Goal: Find specific page/section: Find specific page/section

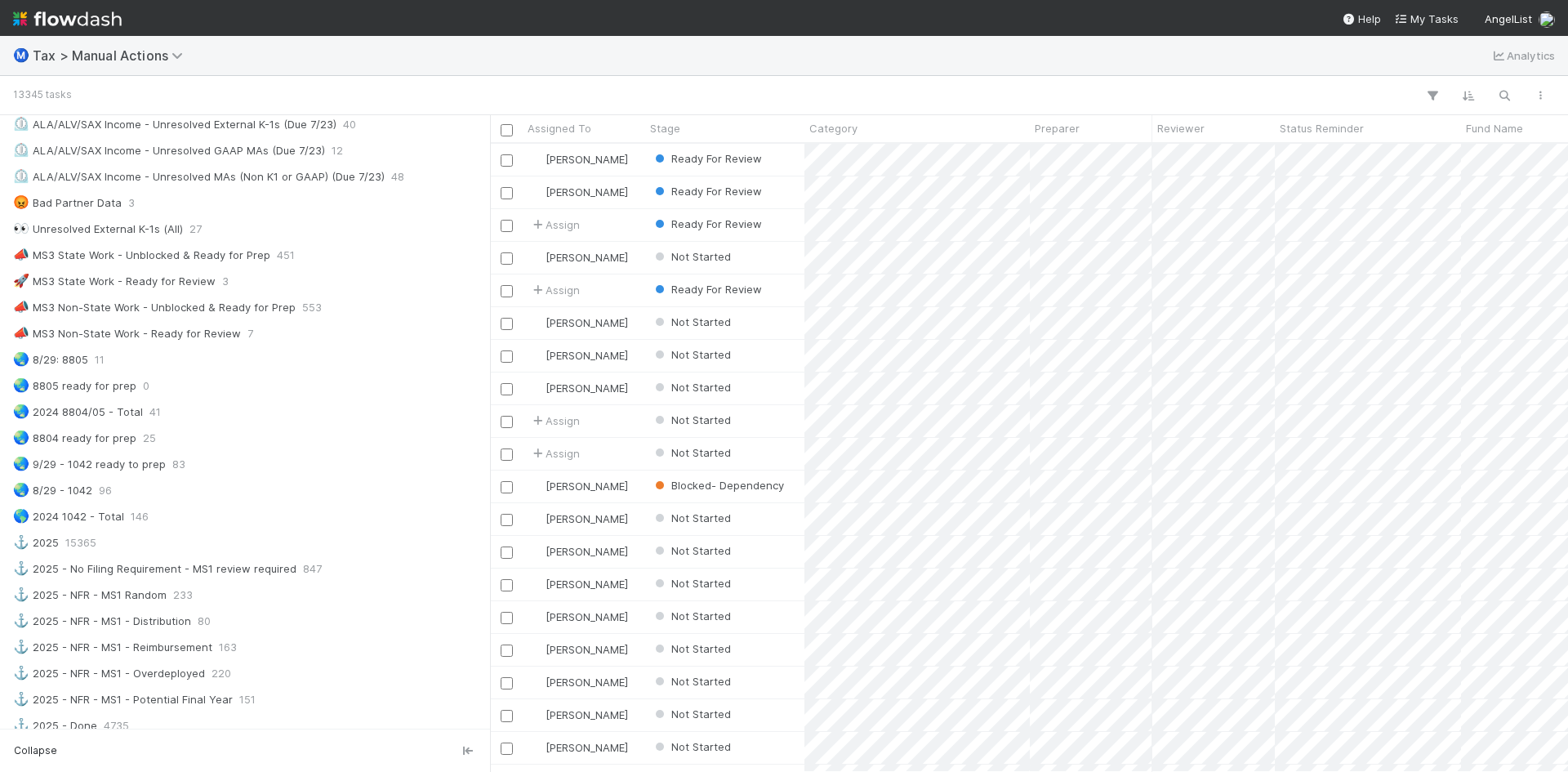
scroll to position [1062, 0]
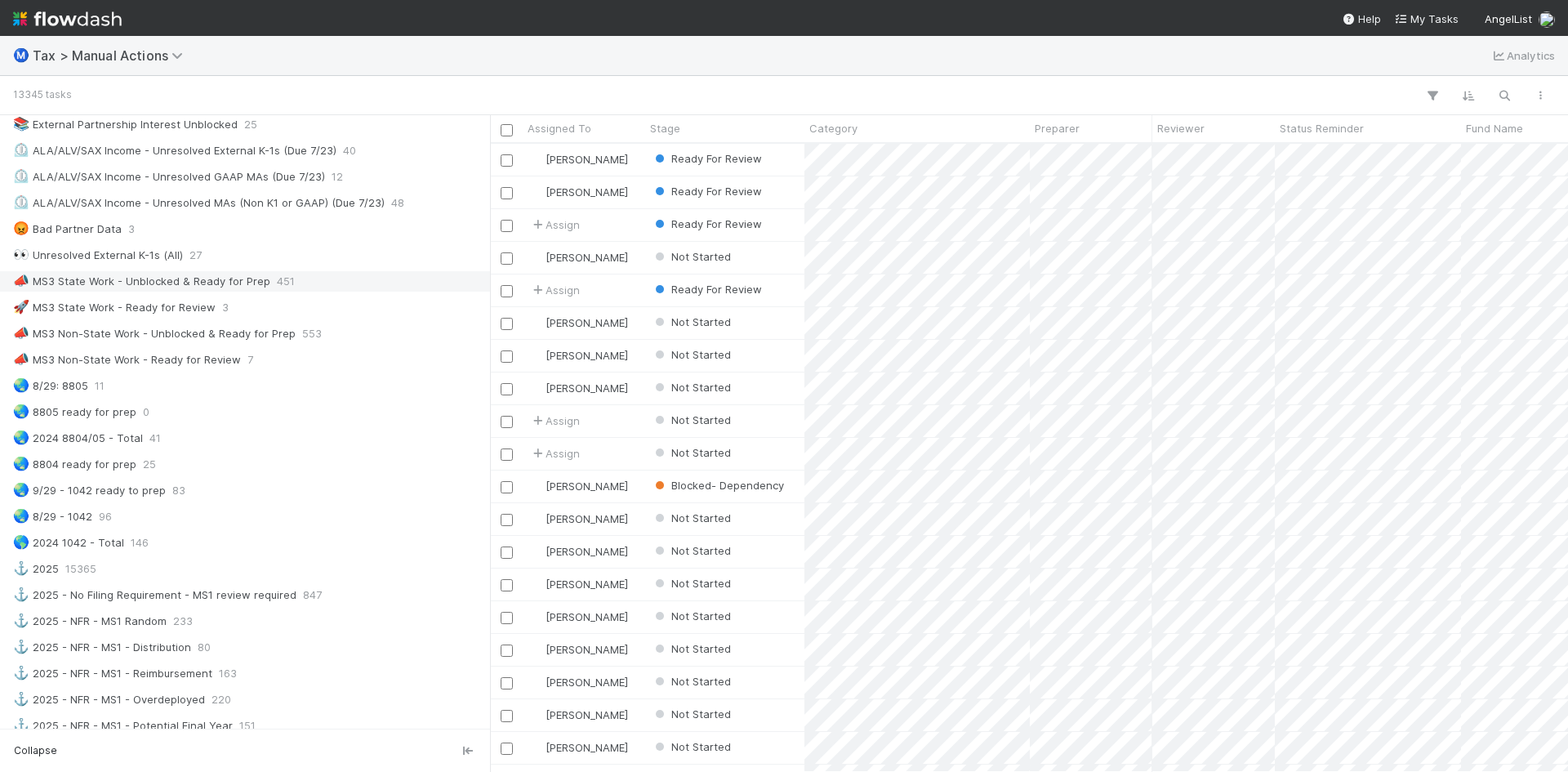
click at [217, 283] on div "📣 MS3 State Work - Unblocked & Ready for Prep" at bounding box center [141, 281] width 257 height 21
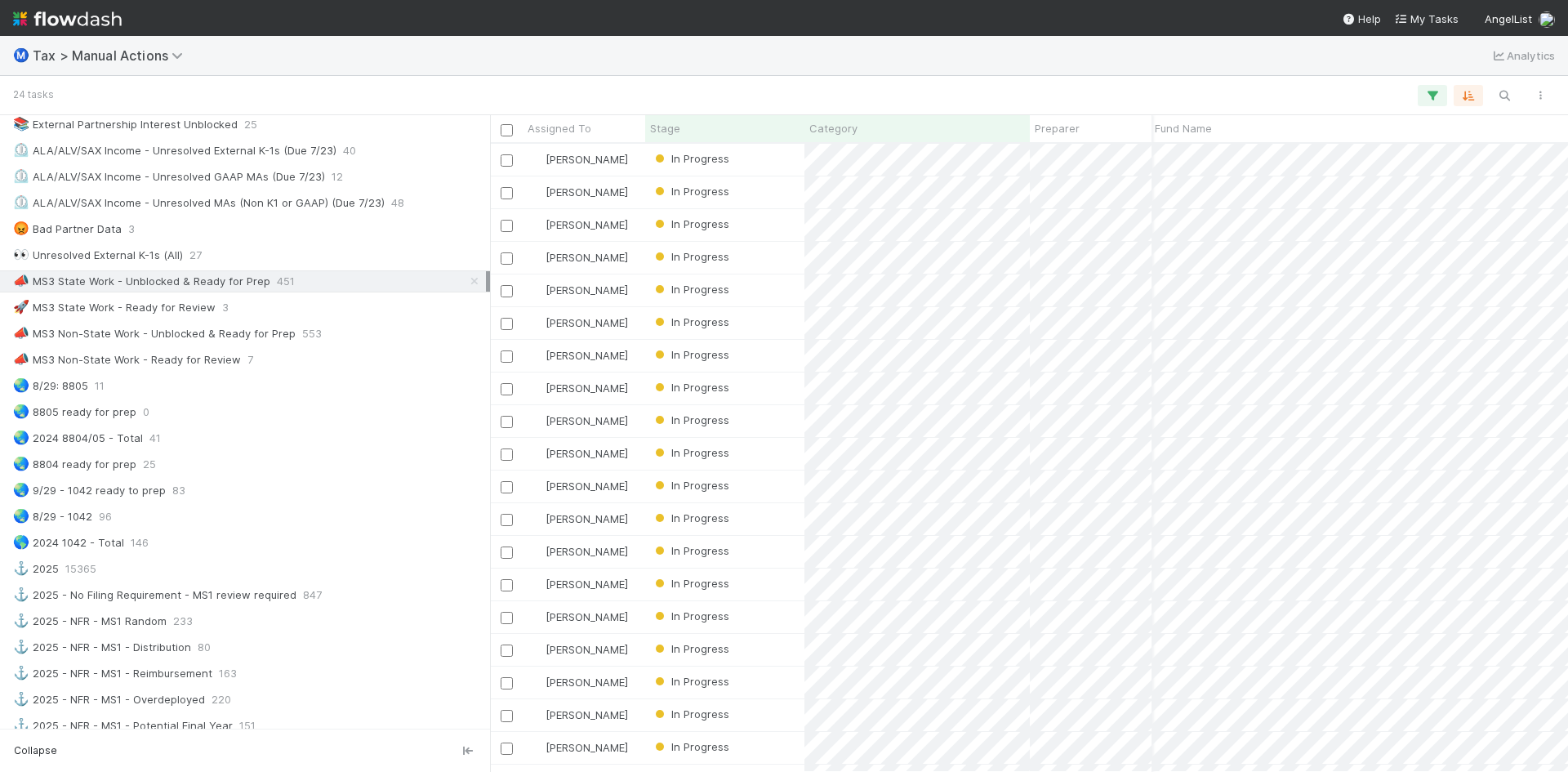
scroll to position [0, 332]
click at [632, 388] on span "[PERSON_NAME]" at bounding box center [579, 388] width 107 height 21
click at [774, 388] on div at bounding box center [784, 386] width 1568 height 772
click at [777, 382] on div "In Progress" at bounding box center [725, 389] width 159 height 32
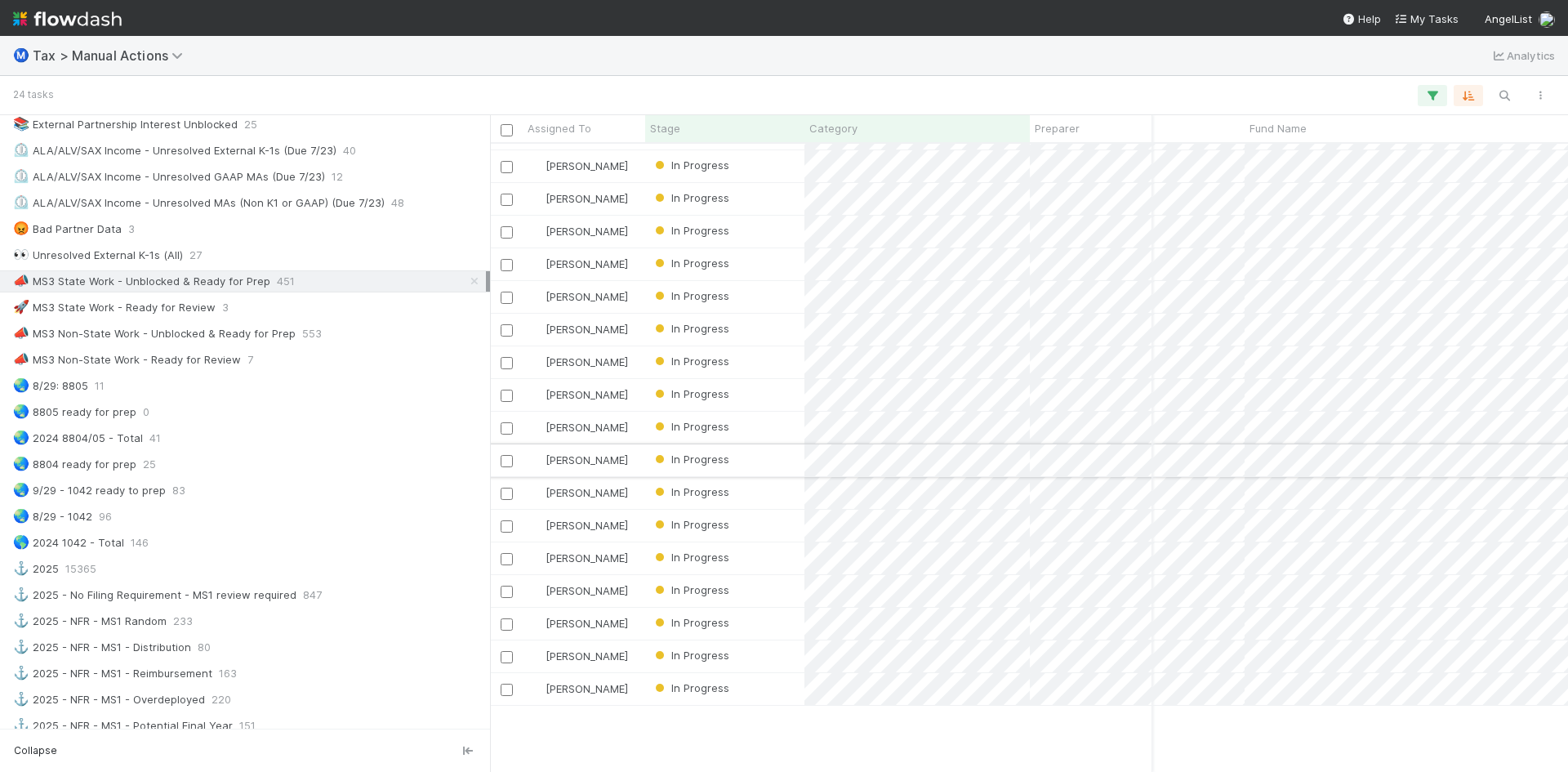
scroll to position [0, 217]
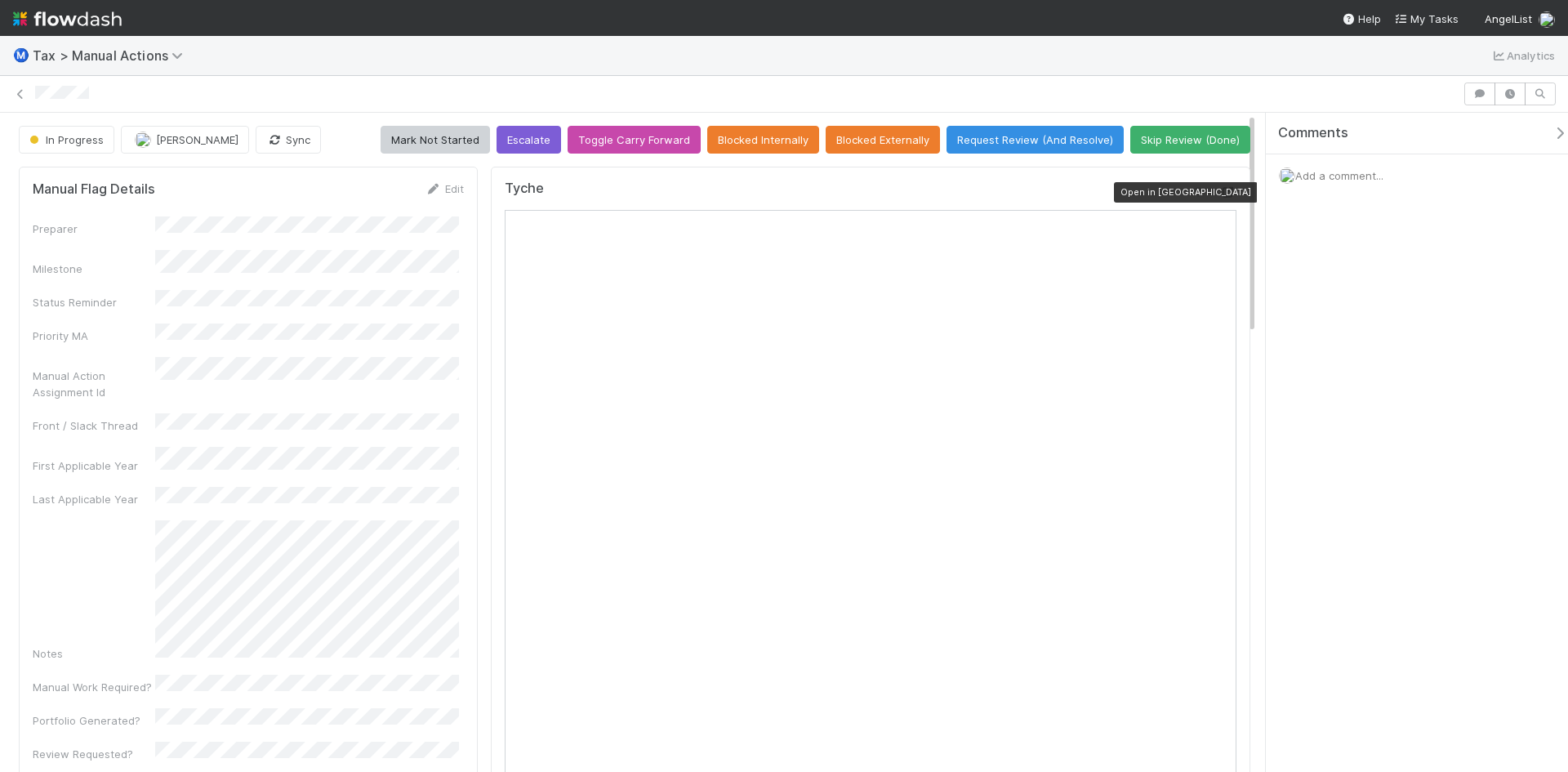
click at [1221, 194] on icon at bounding box center [1229, 193] width 16 height 11
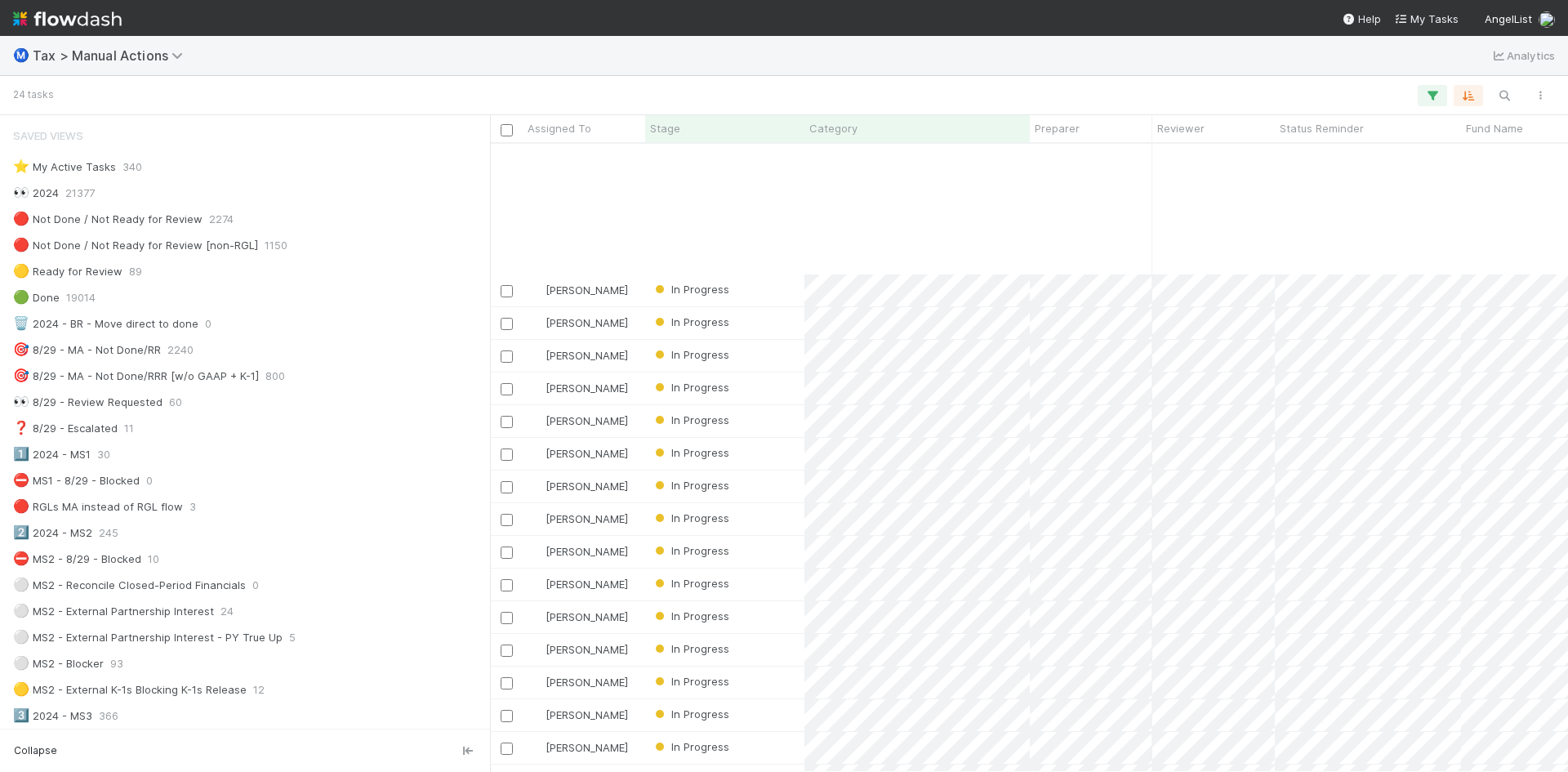
scroll to position [169, 0]
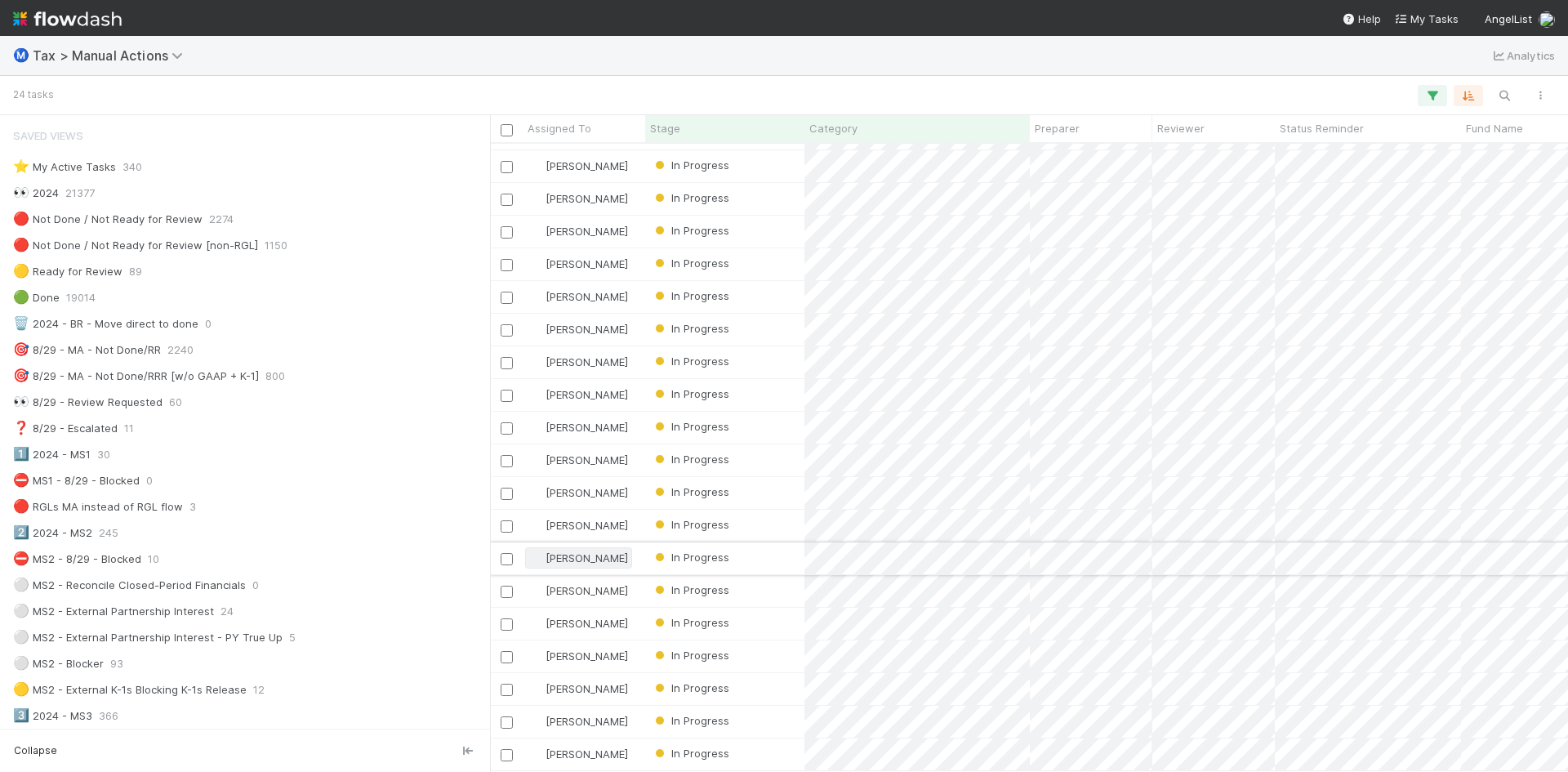
click at [600, 552] on span "[PERSON_NAME]" at bounding box center [587, 558] width 82 height 13
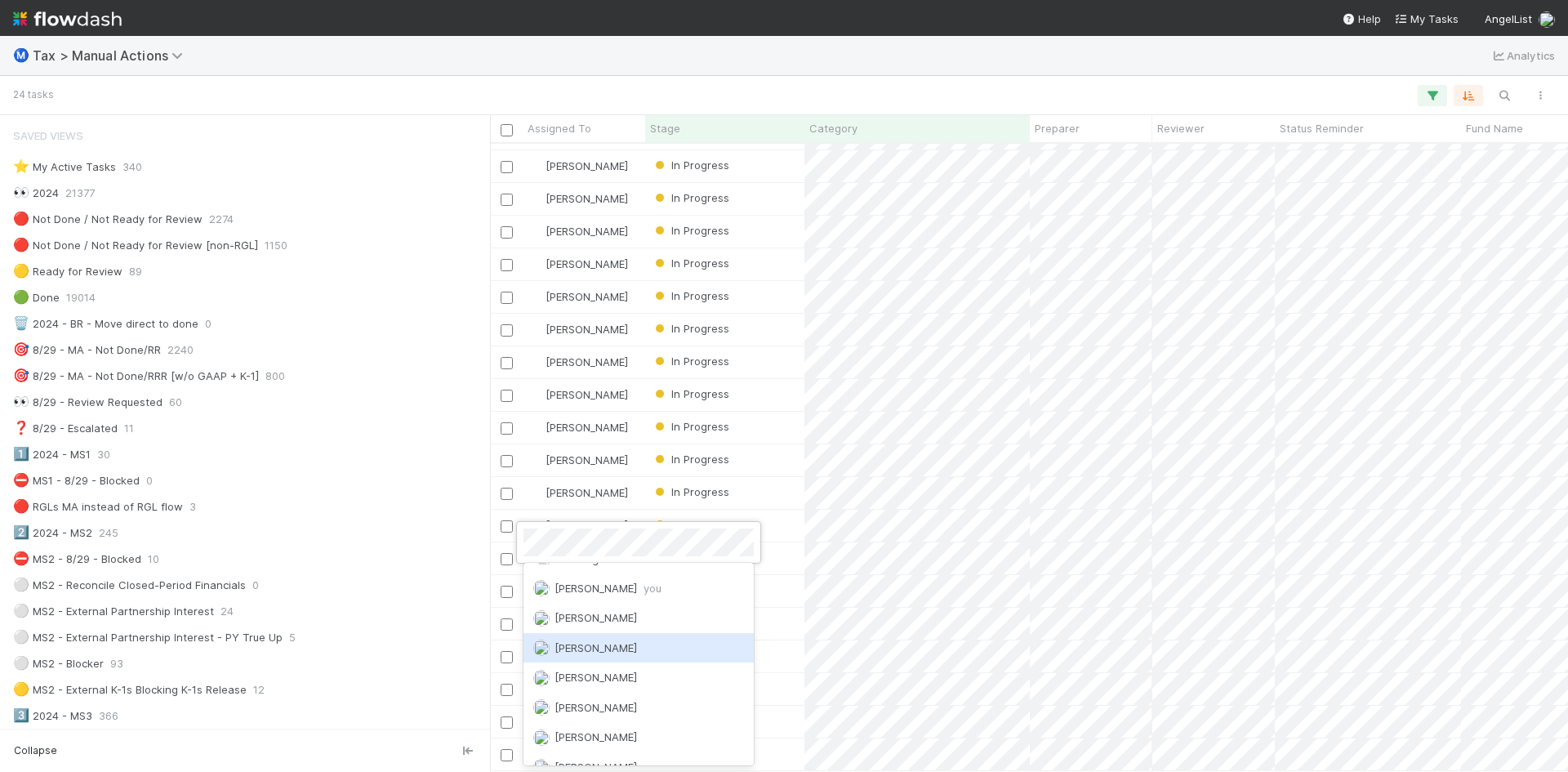
scroll to position [0, 0]
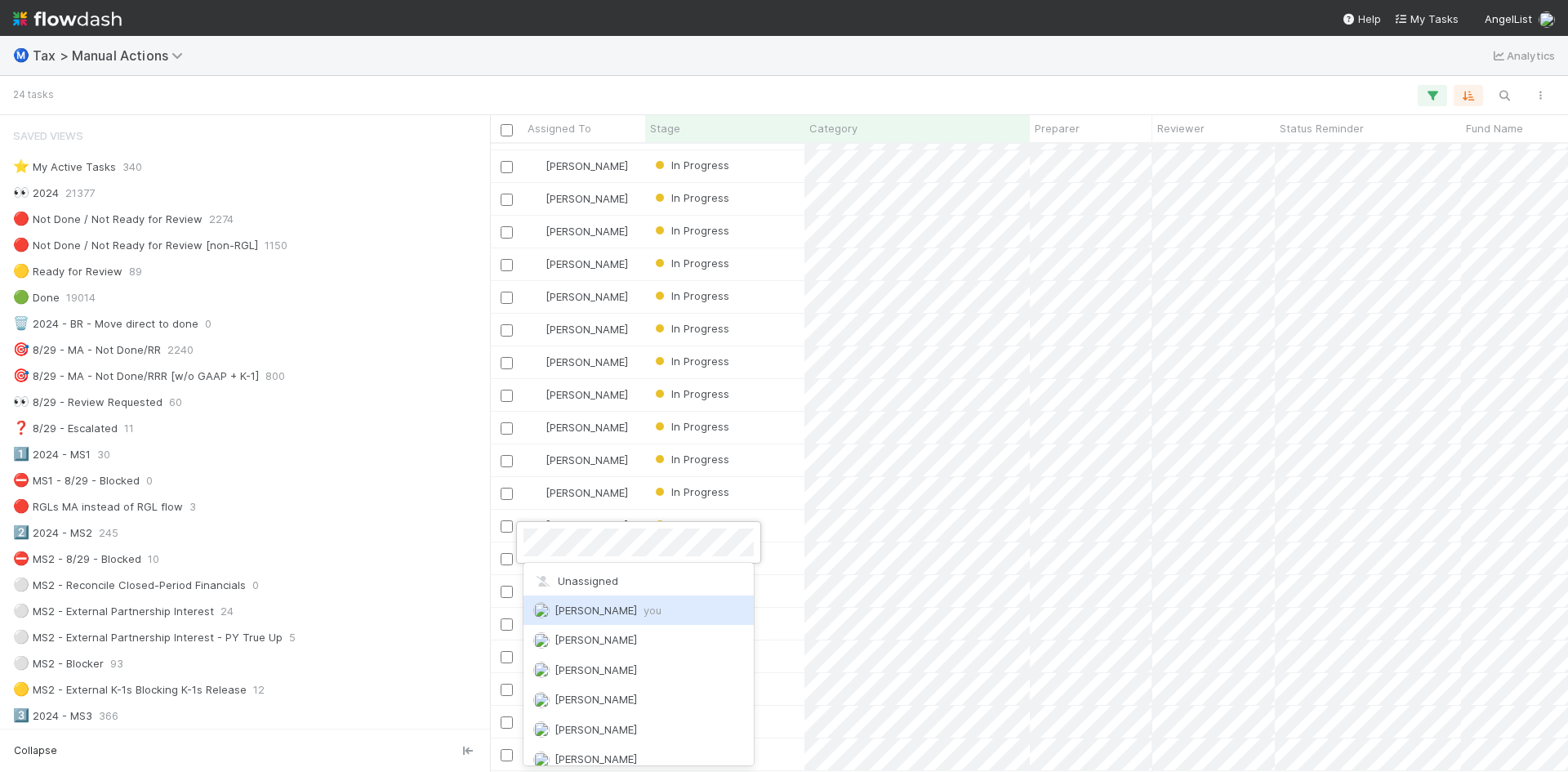
click at [618, 613] on span "Enrique Hernandez you" at bounding box center [608, 610] width 107 height 13
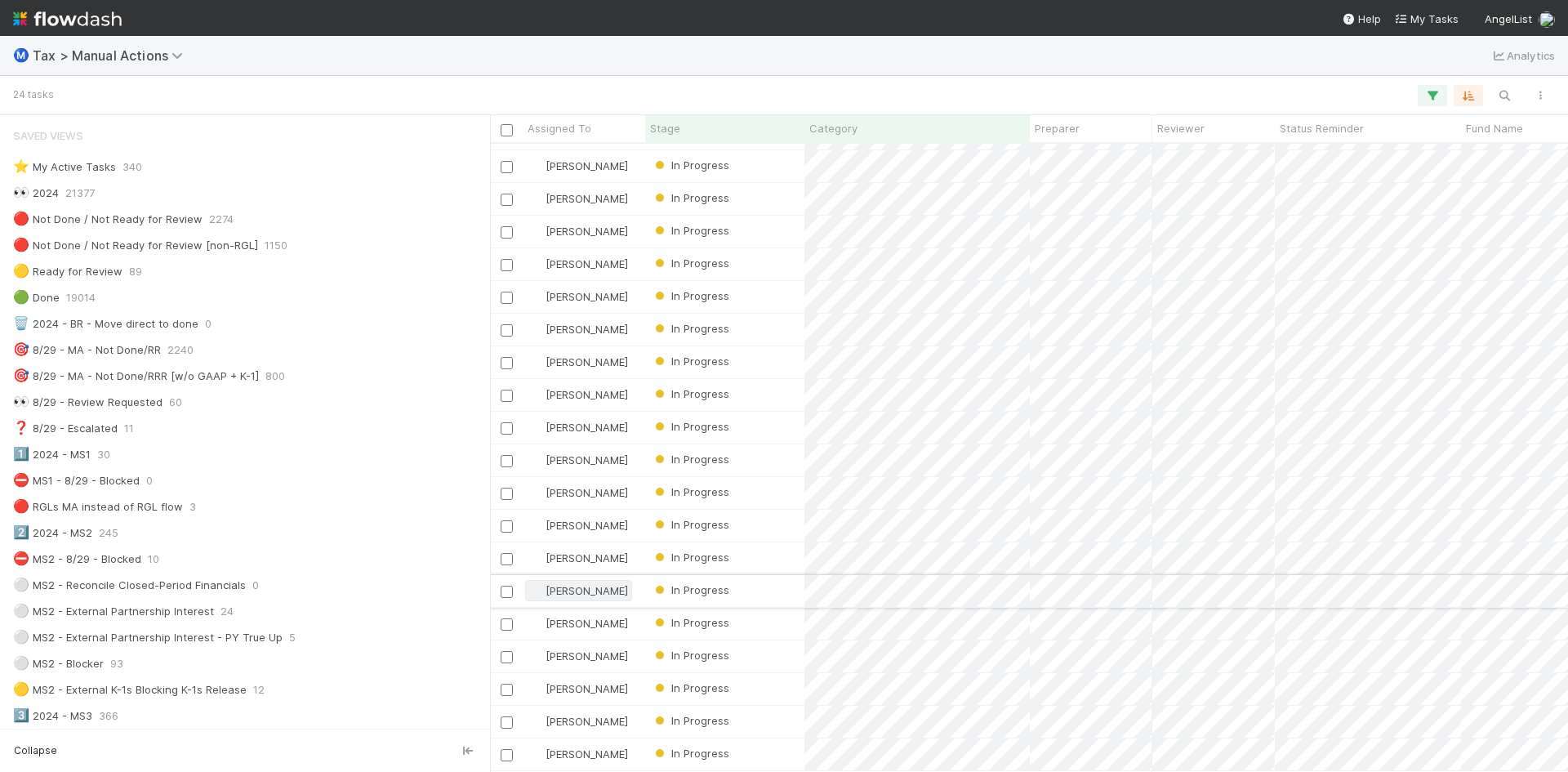
click at [553, 584] on span "[PERSON_NAME]" at bounding box center [587, 590] width 82 height 13
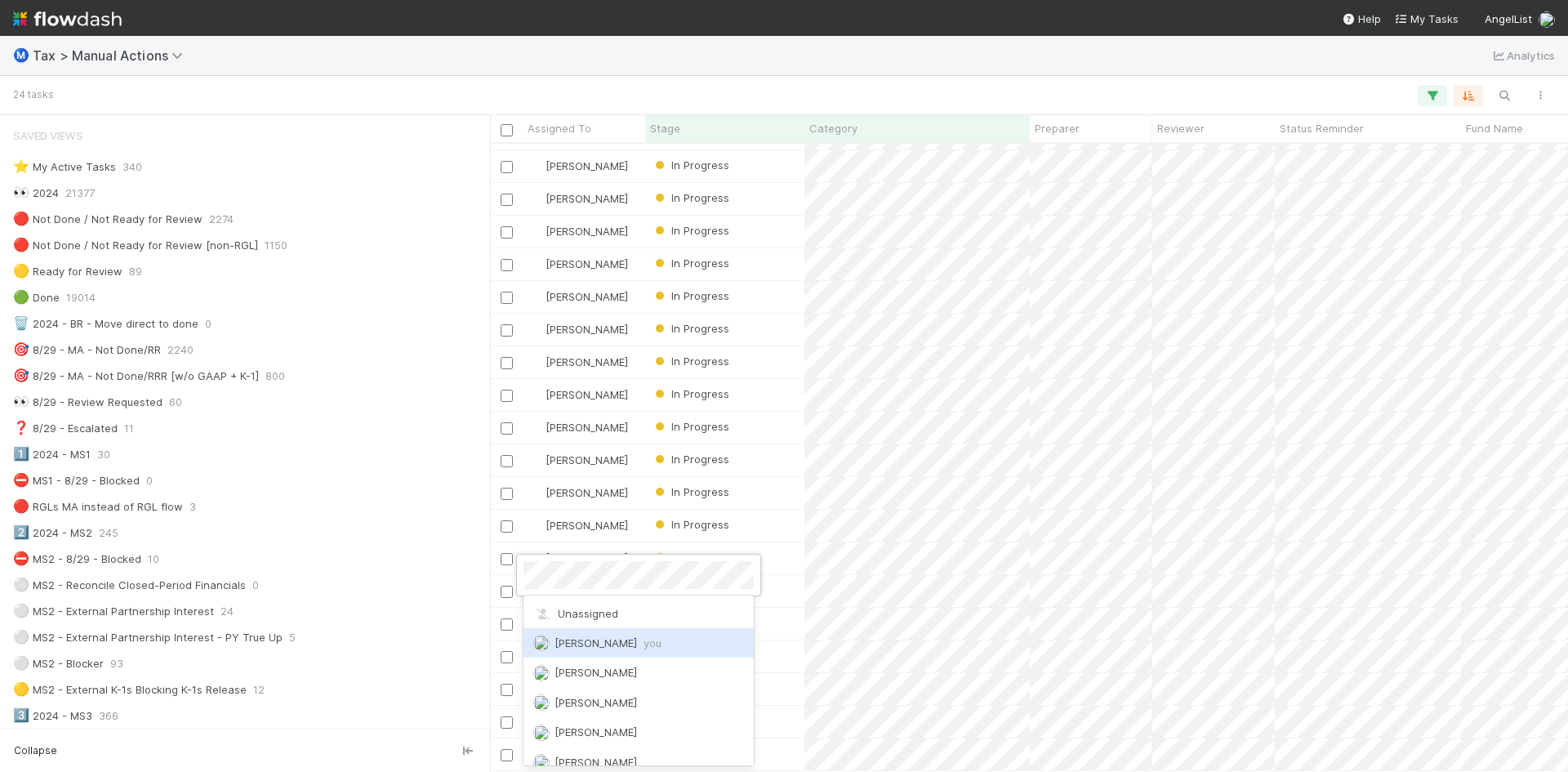
click at [591, 636] on div "Enrique Hernandez you" at bounding box center [638, 642] width 230 height 30
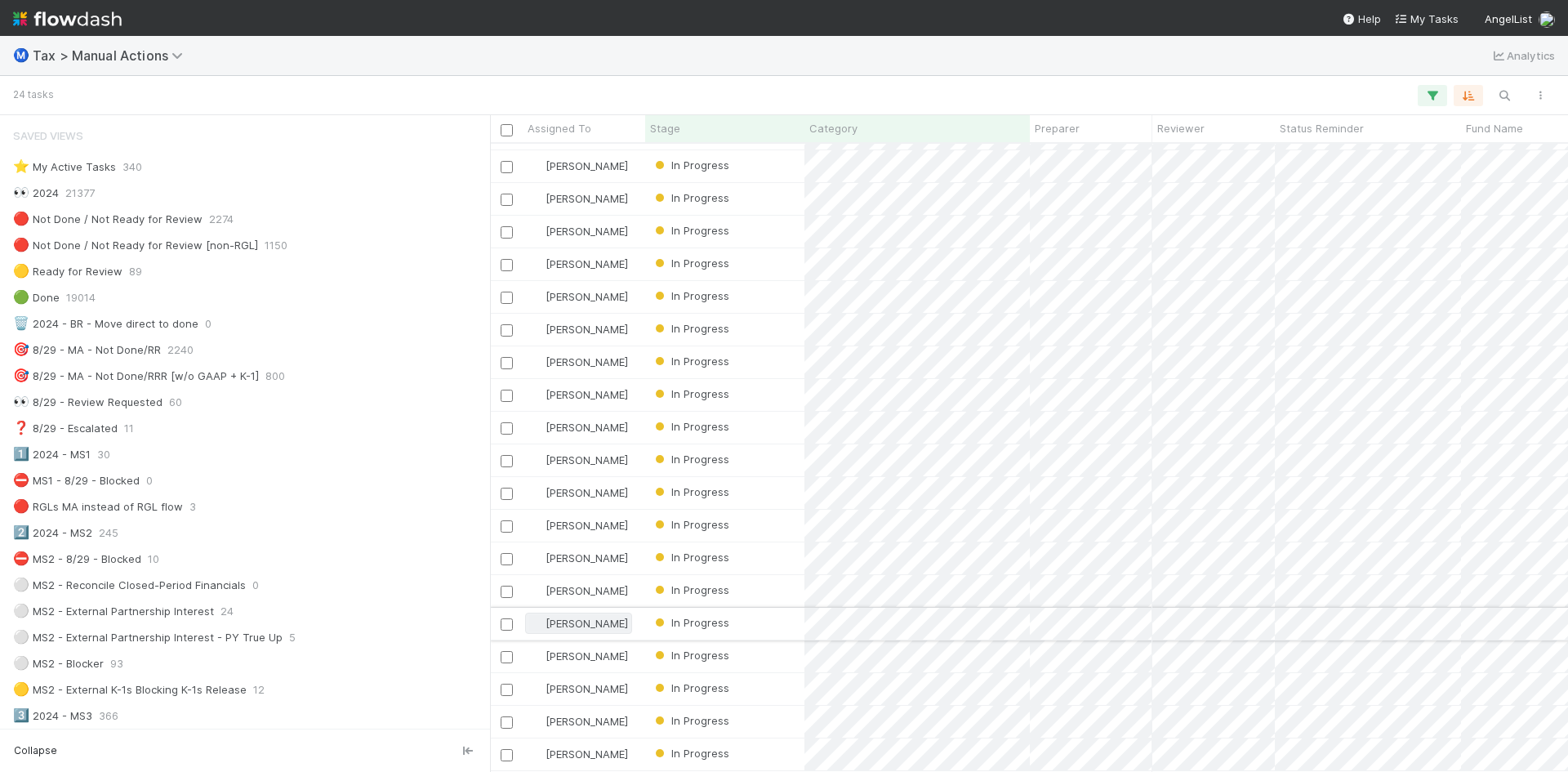
click at [553, 617] on span "[PERSON_NAME]" at bounding box center [587, 623] width 82 height 13
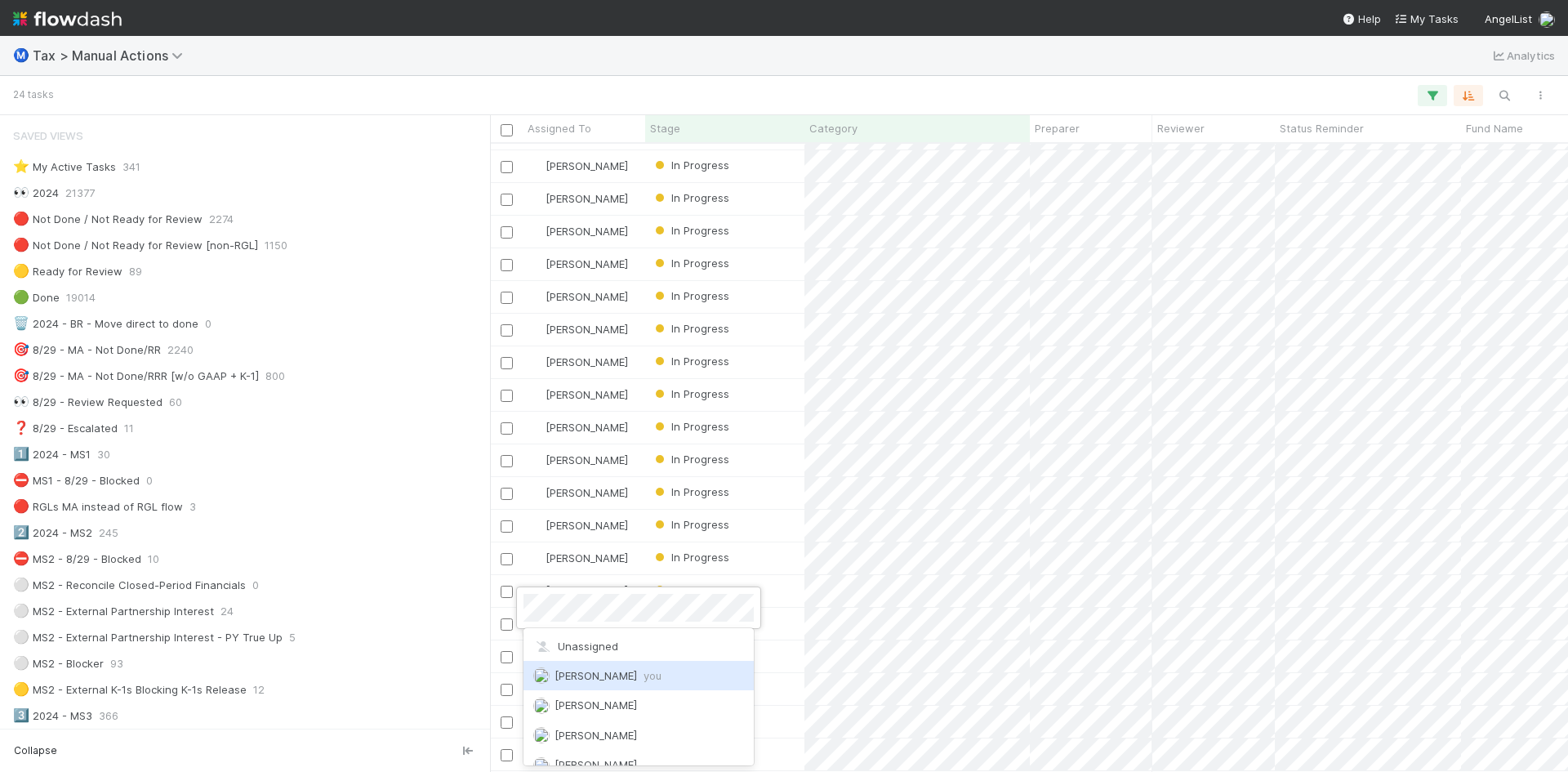
click at [595, 672] on span "Enrique Hernandez you" at bounding box center [608, 675] width 107 height 13
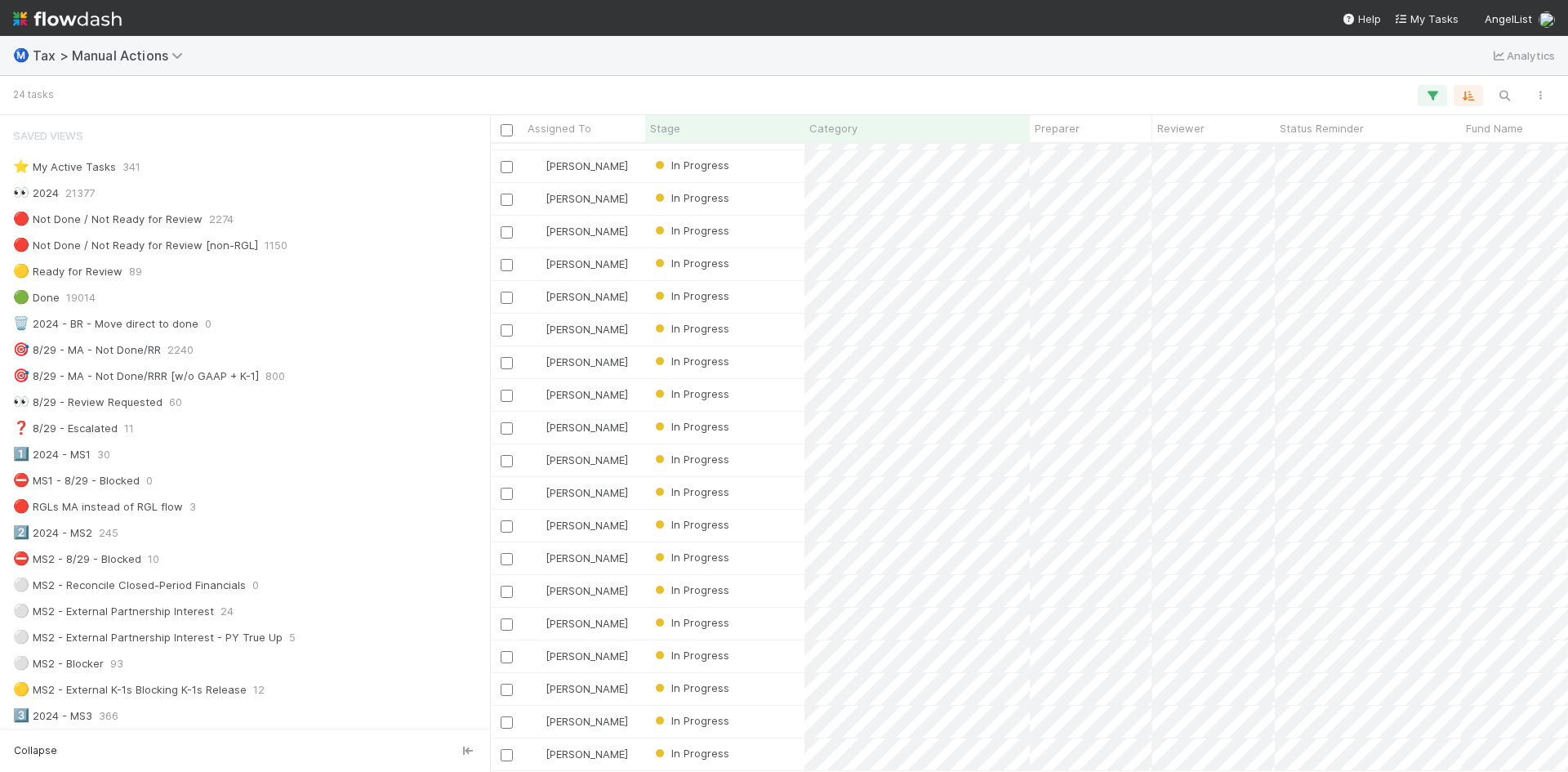
click at [590, 649] on span "[PERSON_NAME]" at bounding box center [587, 656] width 82 height 13
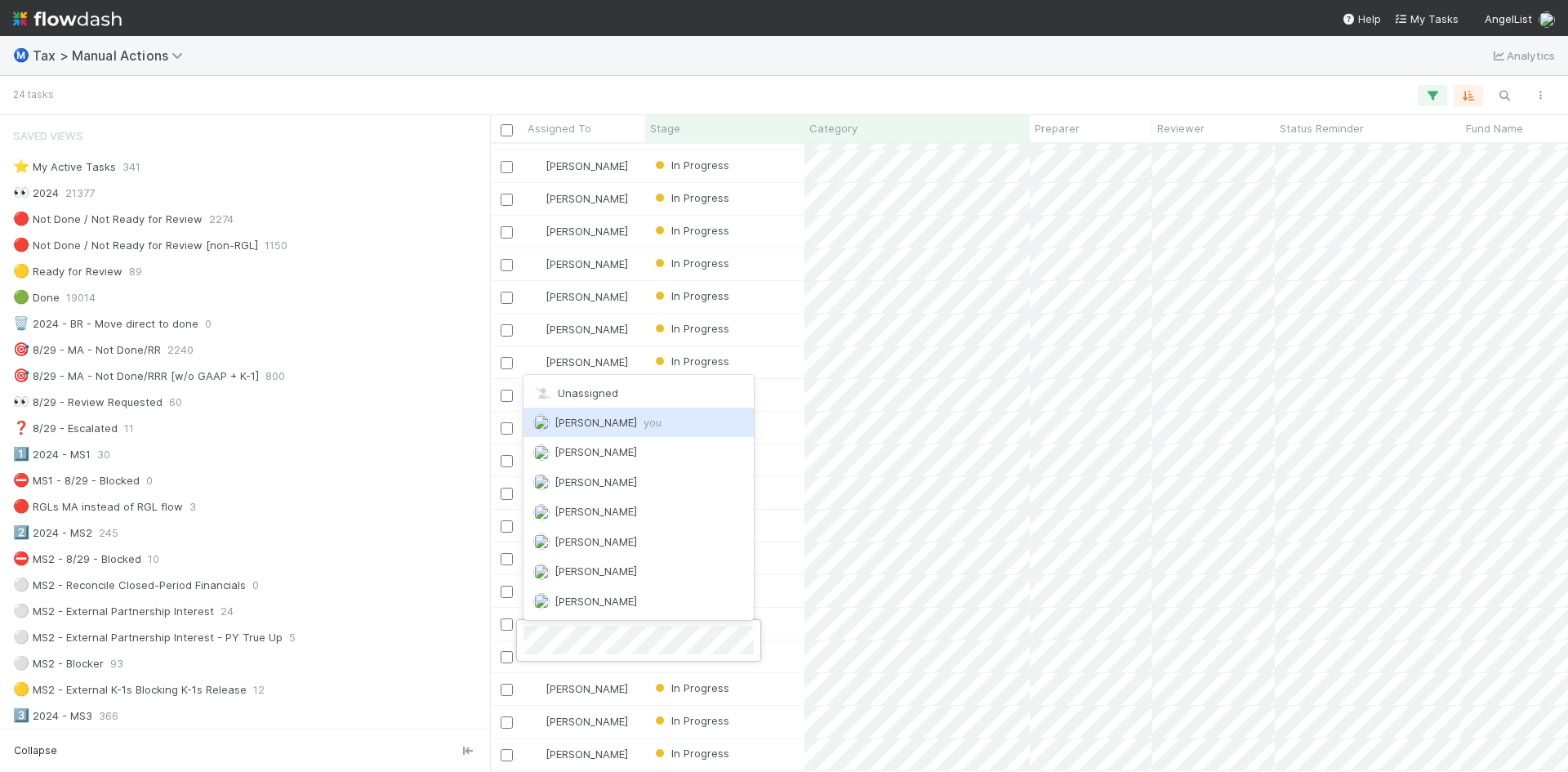
click at [602, 422] on span "Enrique Hernandez you" at bounding box center [608, 422] width 107 height 13
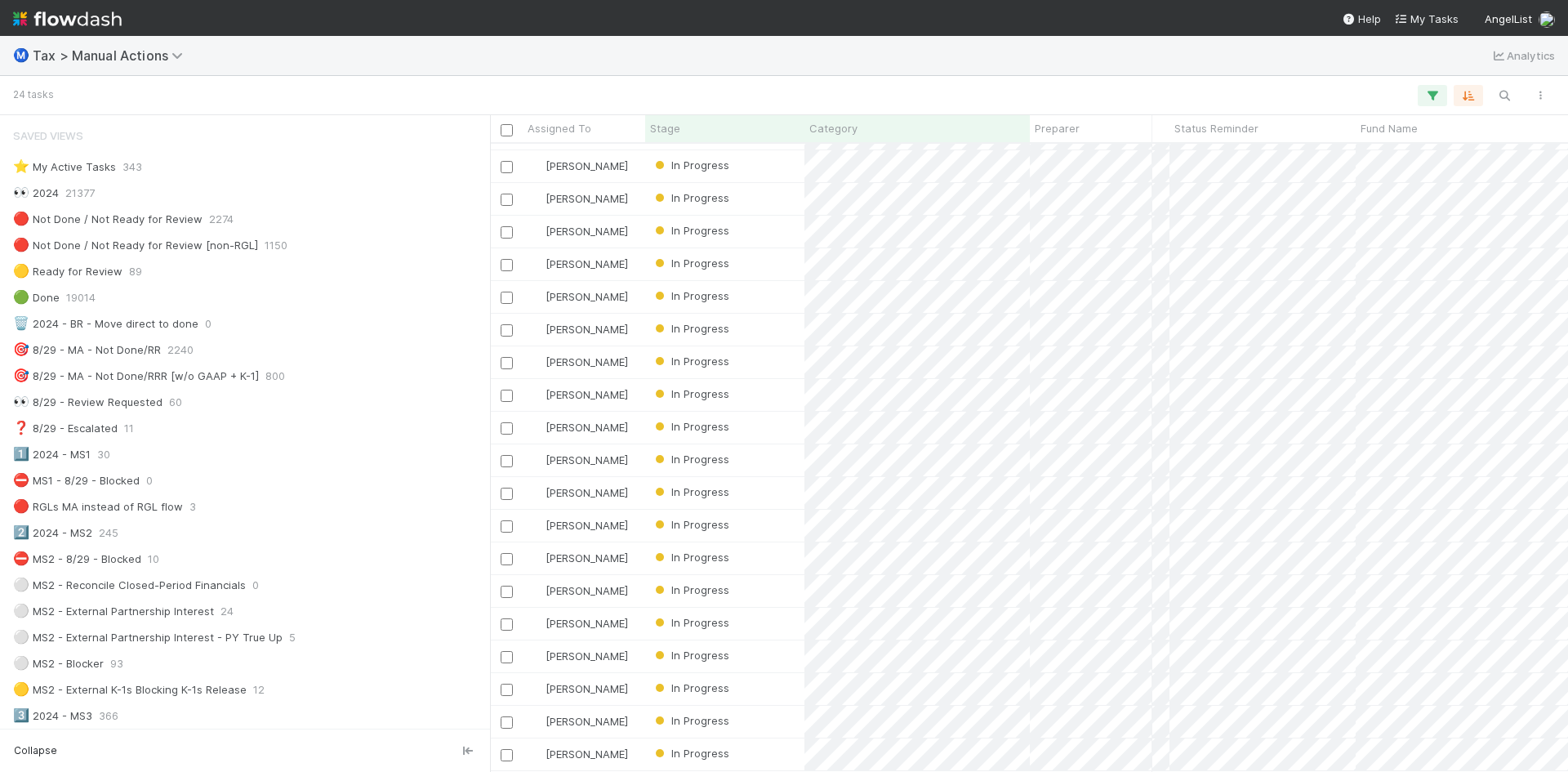
scroll to position [169, 0]
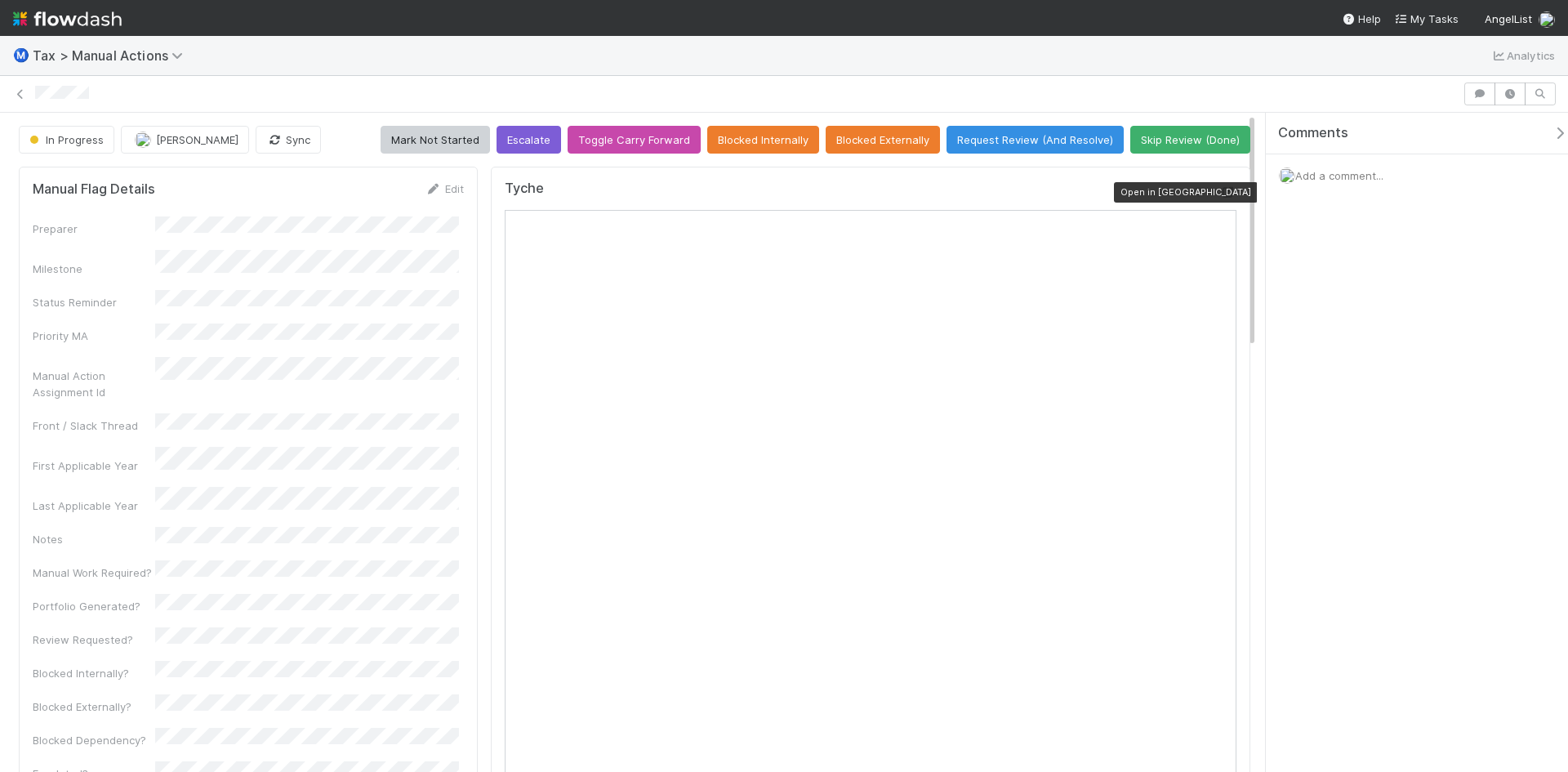
click at [1221, 188] on icon at bounding box center [1229, 193] width 16 height 11
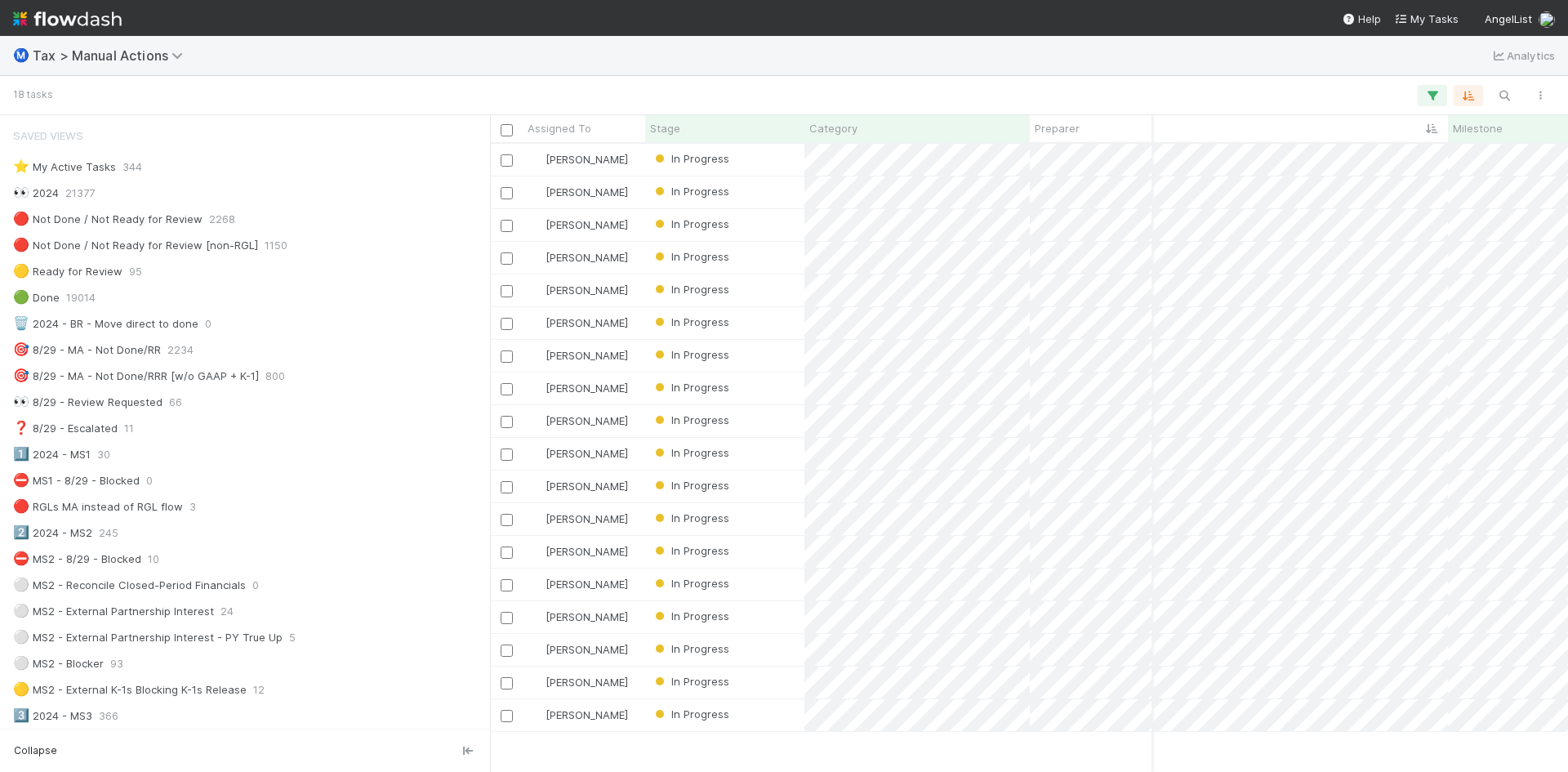
scroll to position [0, 485]
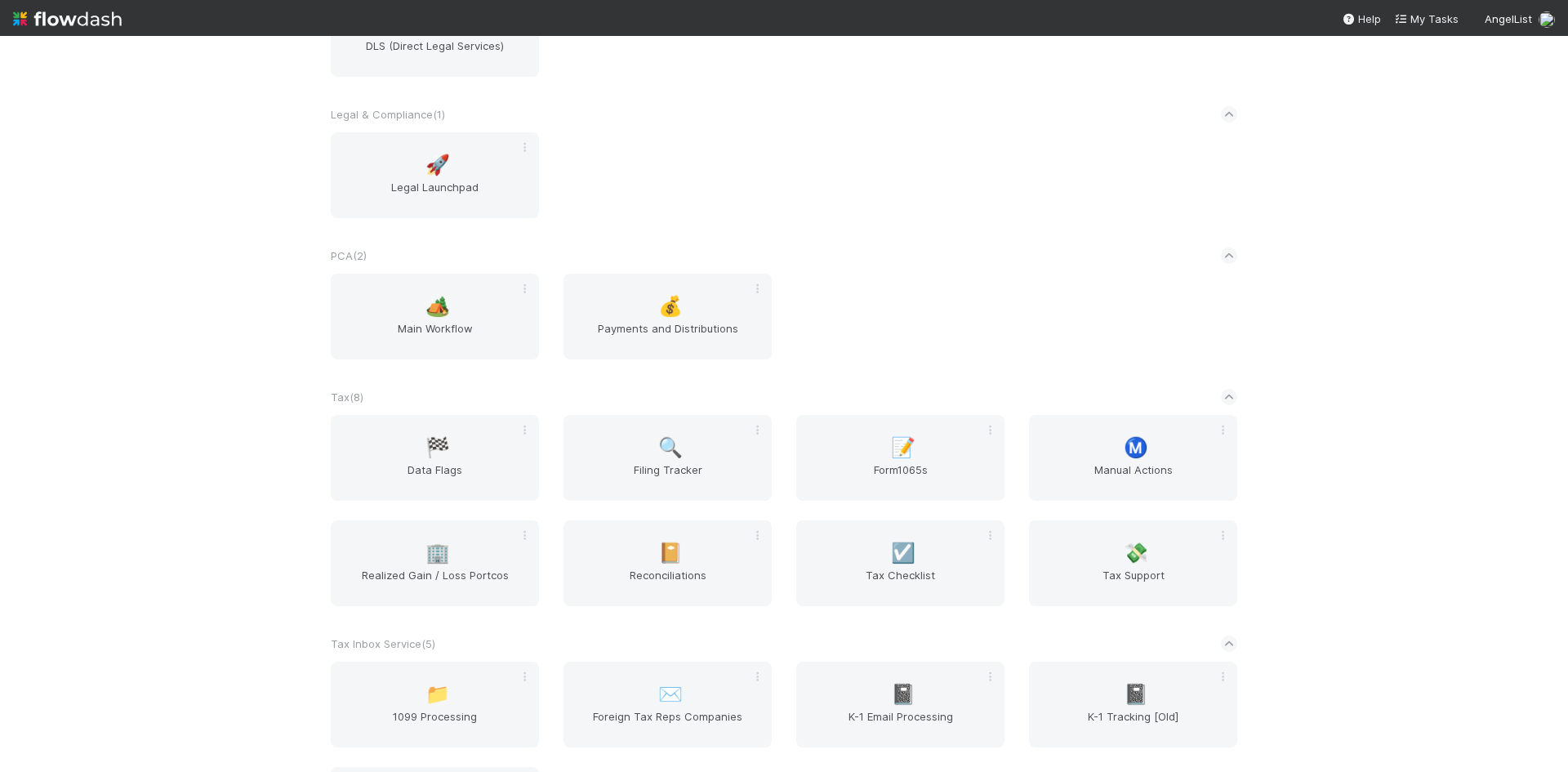
scroll to position [1308, 0]
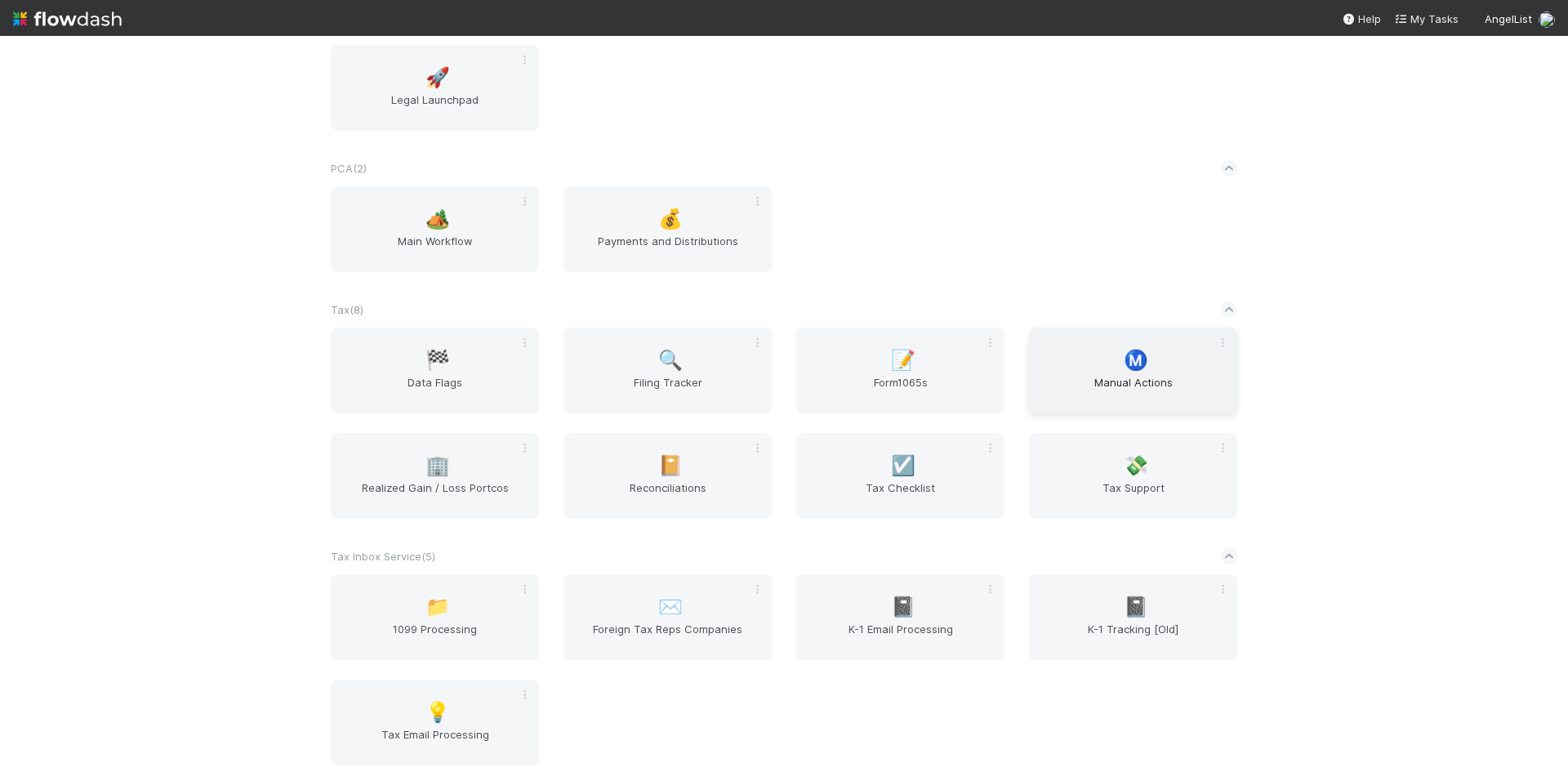
click at [1152, 364] on div "Ⓜ️ Manual Actions" at bounding box center [1133, 371] width 209 height 86
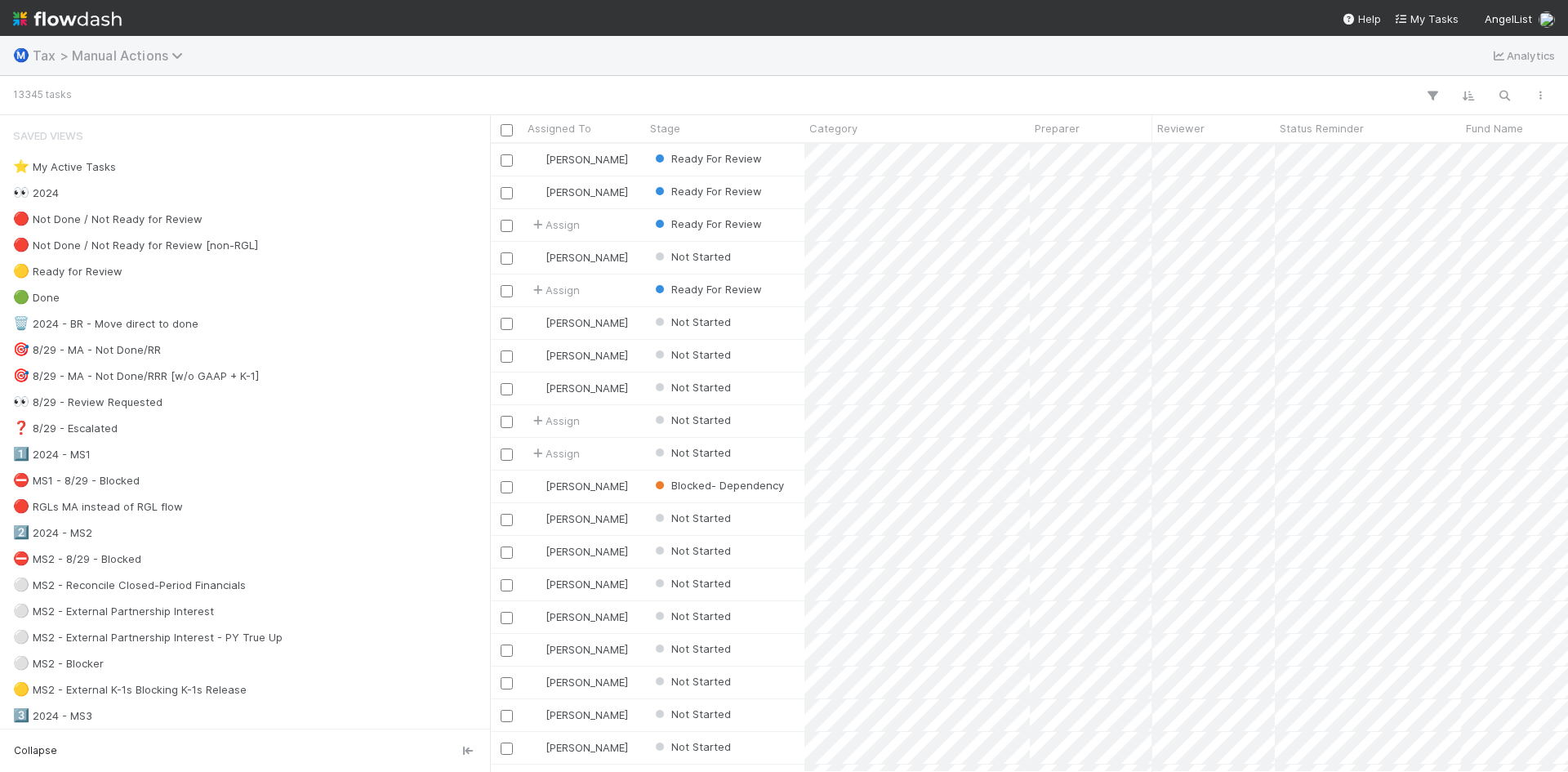
click at [81, 61] on span "Tax > Manual Actions" at bounding box center [111, 56] width 159 height 16
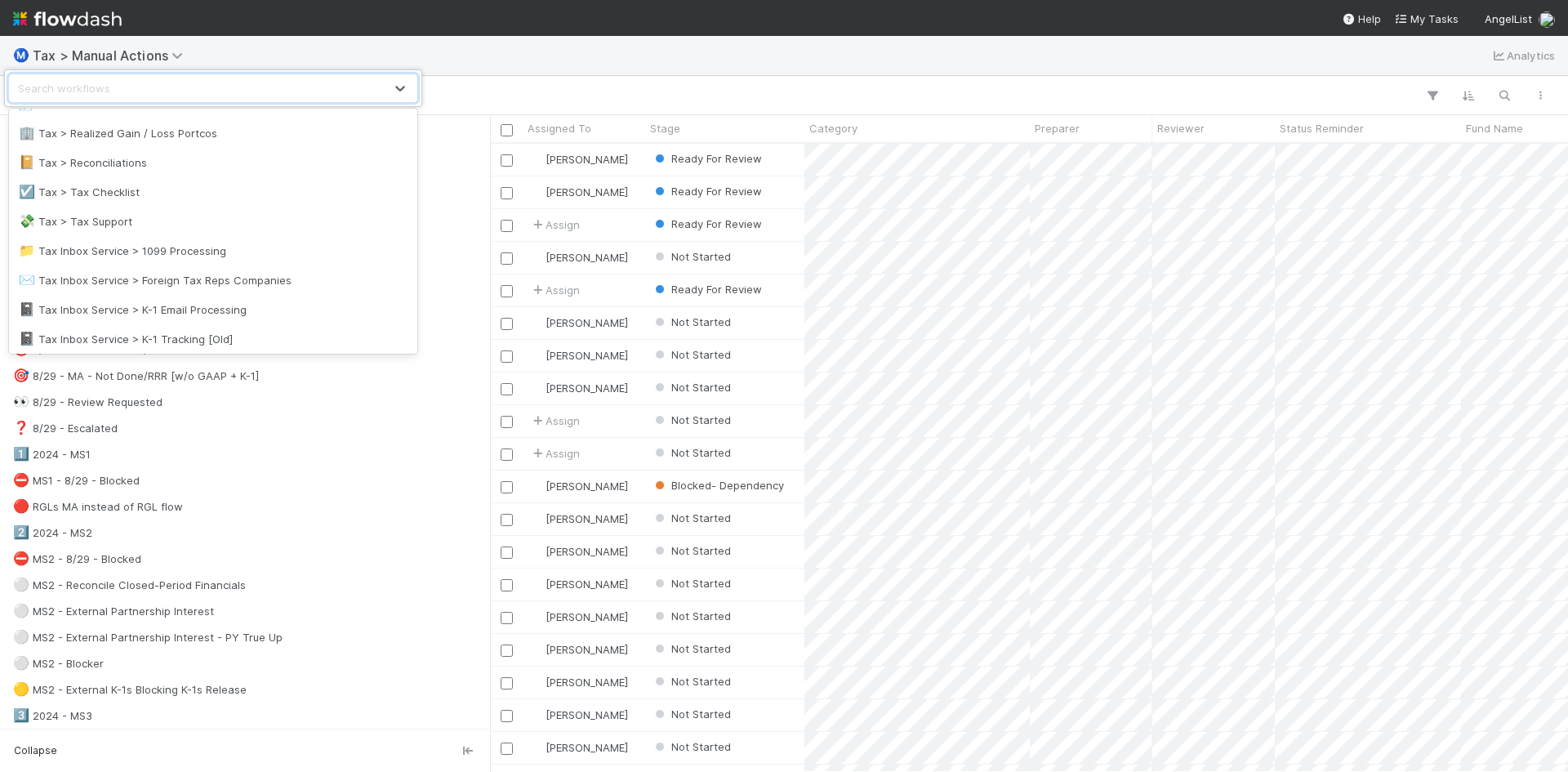
scroll to position [716, 0]
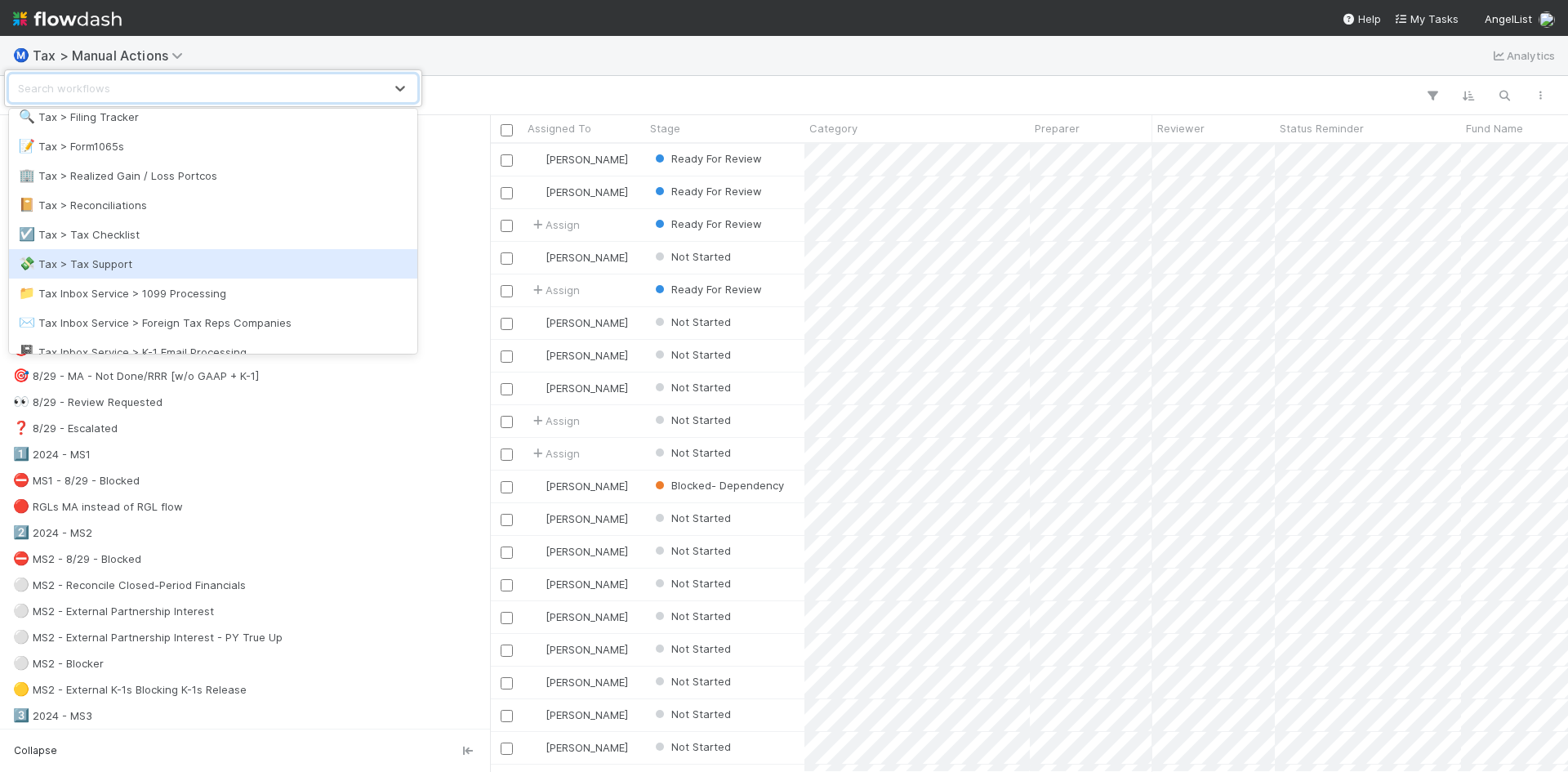
click at [126, 264] on div "💸 Tax > Tax Support" at bounding box center [213, 264] width 389 height 16
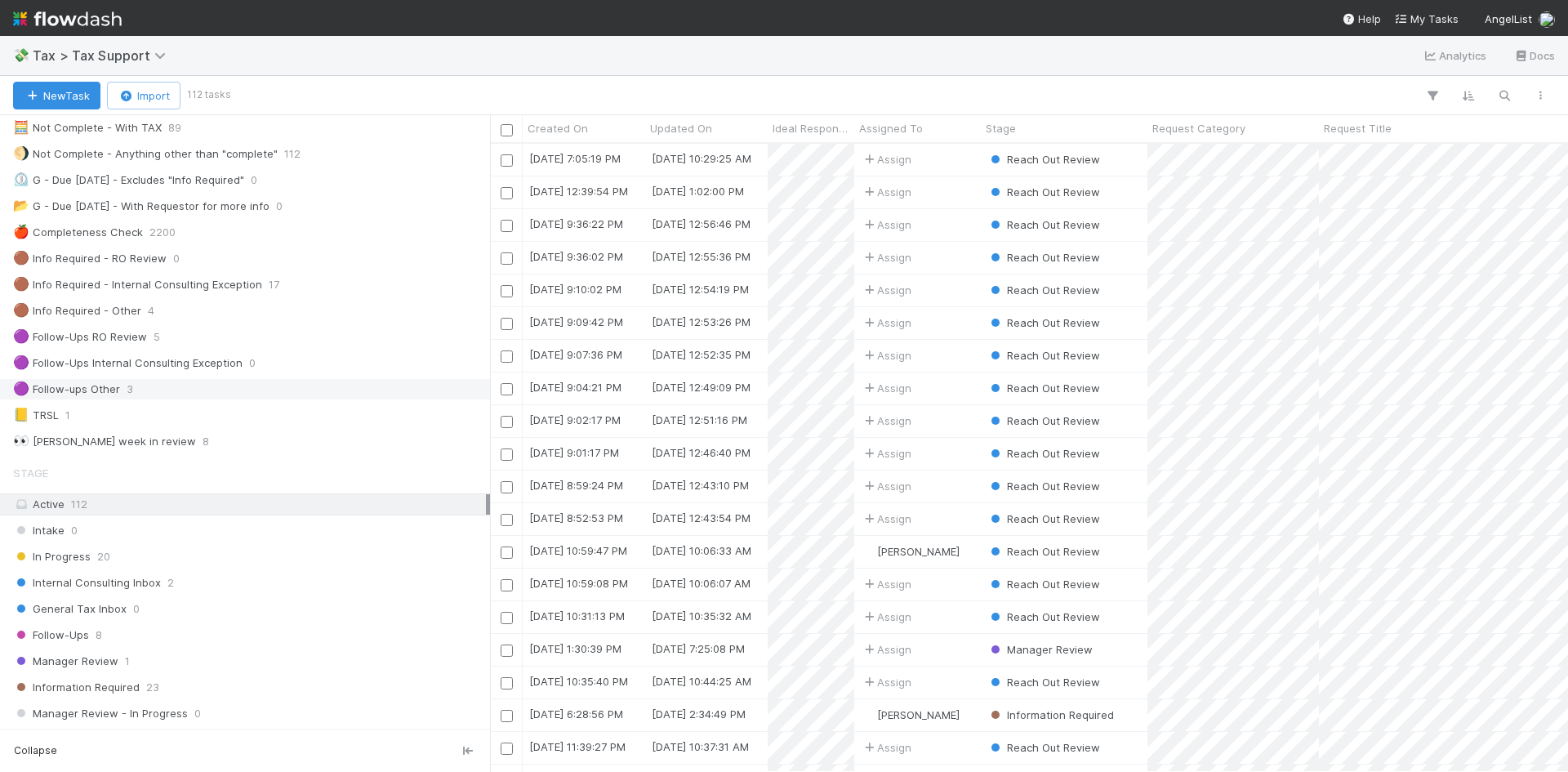
scroll to position [163, 0]
